Goal: Task Accomplishment & Management: Manage account settings

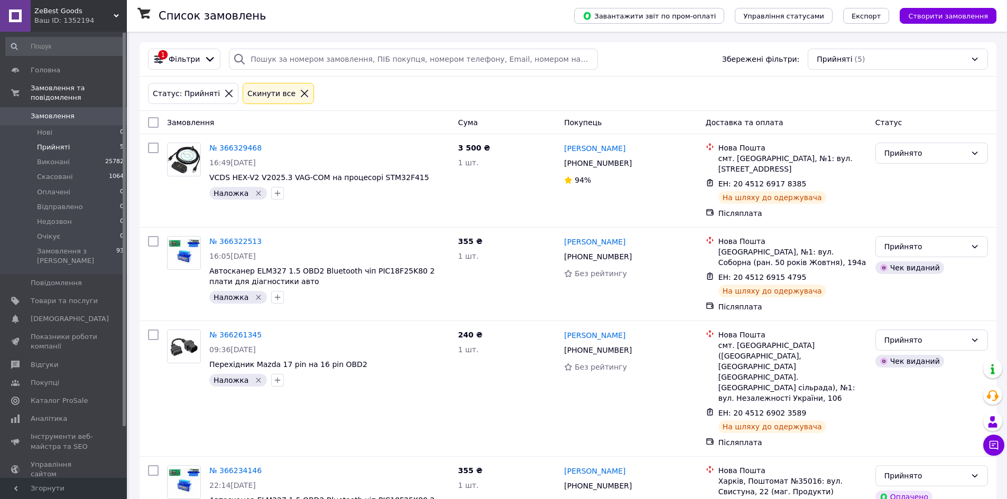
click at [47, 143] on span "Прийняті" at bounding box center [53, 148] width 33 height 10
click at [227, 148] on link "№ 366329468" at bounding box center [235, 148] width 52 height 8
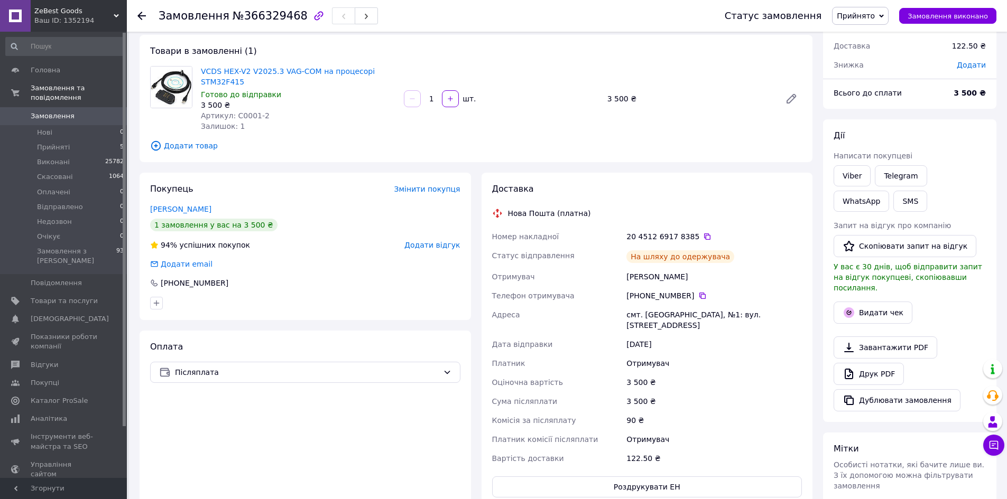
scroll to position [53, 0]
click at [857, 301] on button "Видати чек" at bounding box center [872, 312] width 79 height 22
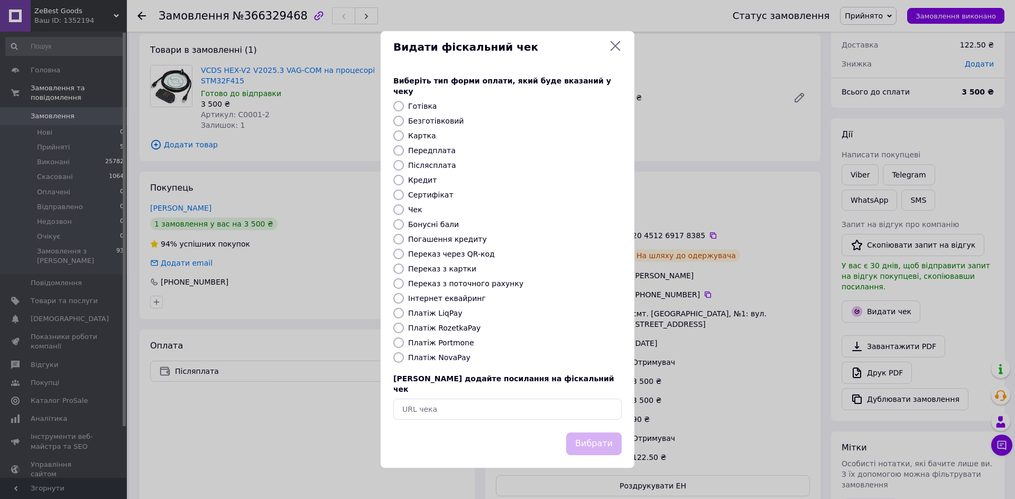
click at [429, 361] on label "Платіж NovaPay" at bounding box center [439, 358] width 62 height 8
click at [404, 361] on input "Платіж NovaPay" at bounding box center [398, 357] width 11 height 11
radio input "true"
click at [590, 433] on button "Вибрати" at bounding box center [593, 444] width 55 height 23
